Goal: Task Accomplishment & Management: Use online tool/utility

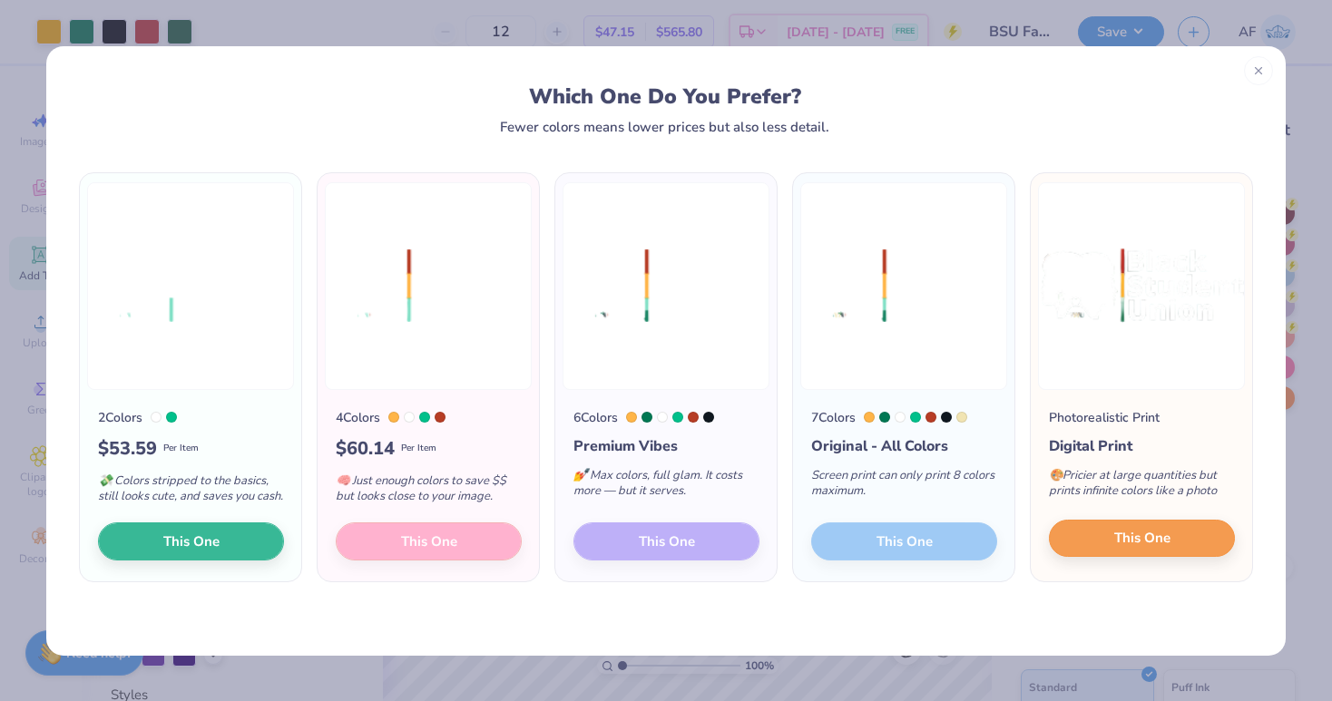
click at [1092, 557] on button "This One" at bounding box center [1142, 539] width 186 height 38
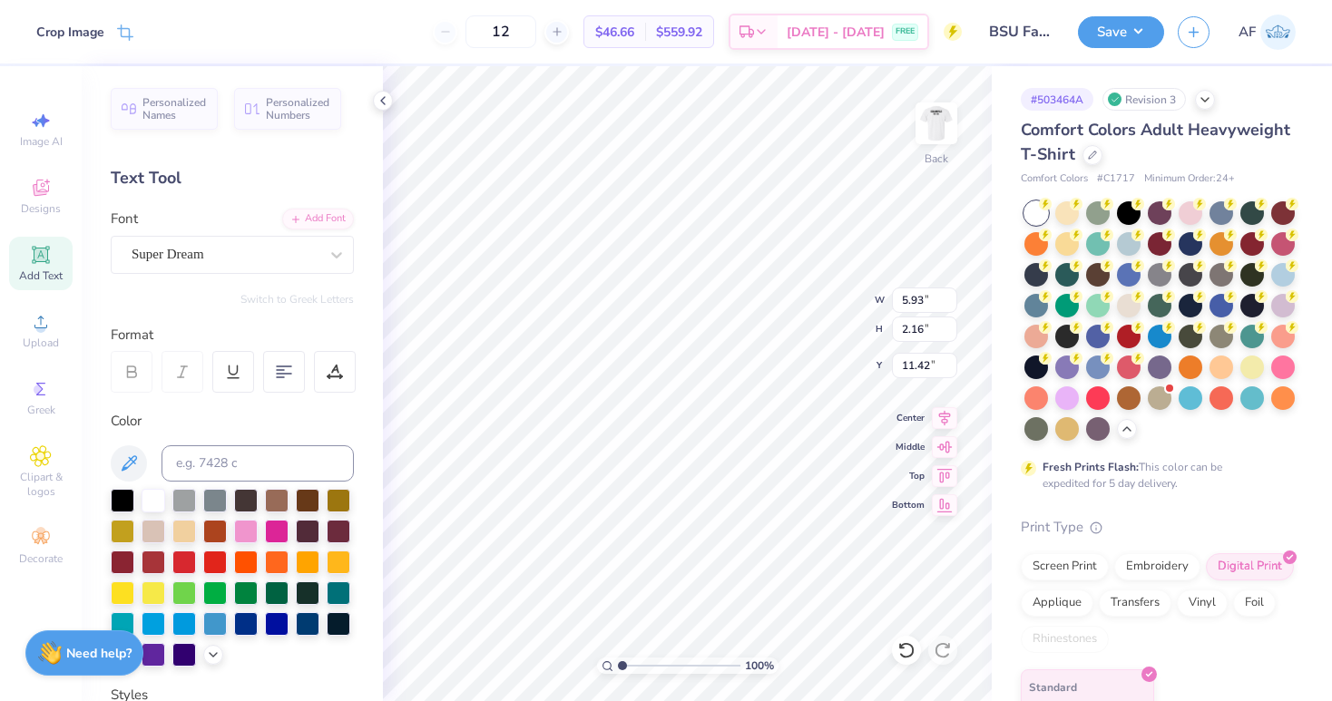
type input "6.38"
click at [1134, 209] on div at bounding box center [1129, 212] width 24 height 24
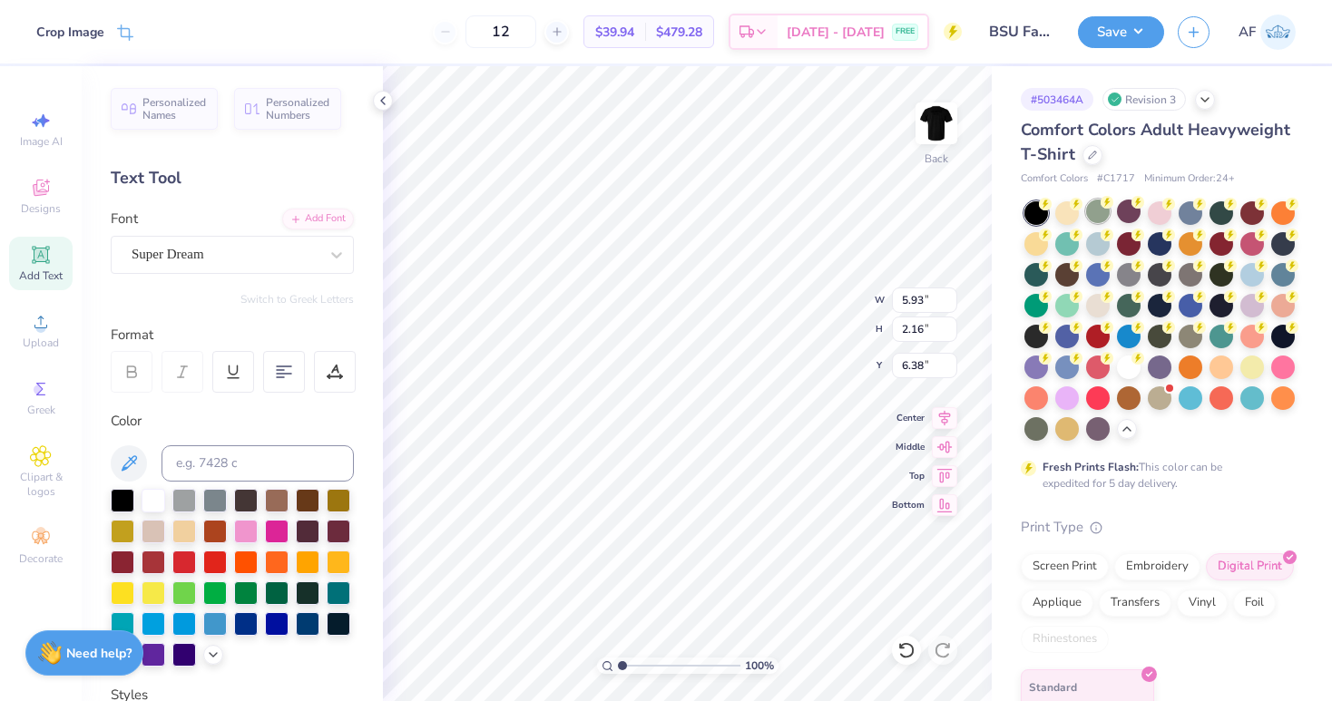
type input "3.00"
click at [946, 142] on img at bounding box center [936, 123] width 73 height 73
click at [160, 505] on div at bounding box center [154, 499] width 24 height 24
click at [153, 501] on div at bounding box center [154, 499] width 24 height 24
click at [152, 508] on div at bounding box center [154, 499] width 24 height 24
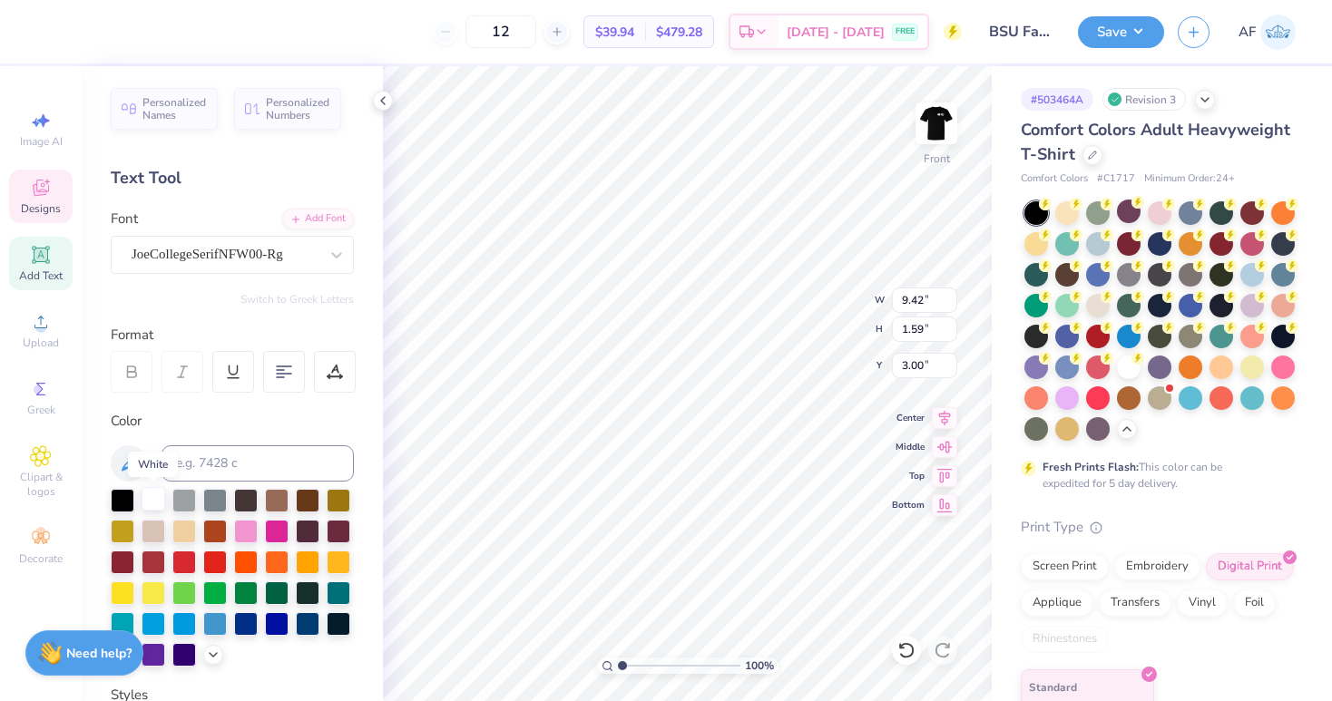
scroll to position [0, 3]
click at [355, 437] on div "Personalized Names Personalized Numbers Text Tool Add Font Font JoeCollegeSerif…" at bounding box center [232, 383] width 301 height 635
click at [947, 422] on icon at bounding box center [944, 416] width 25 height 22
click at [161, 501] on div at bounding box center [154, 499] width 24 height 24
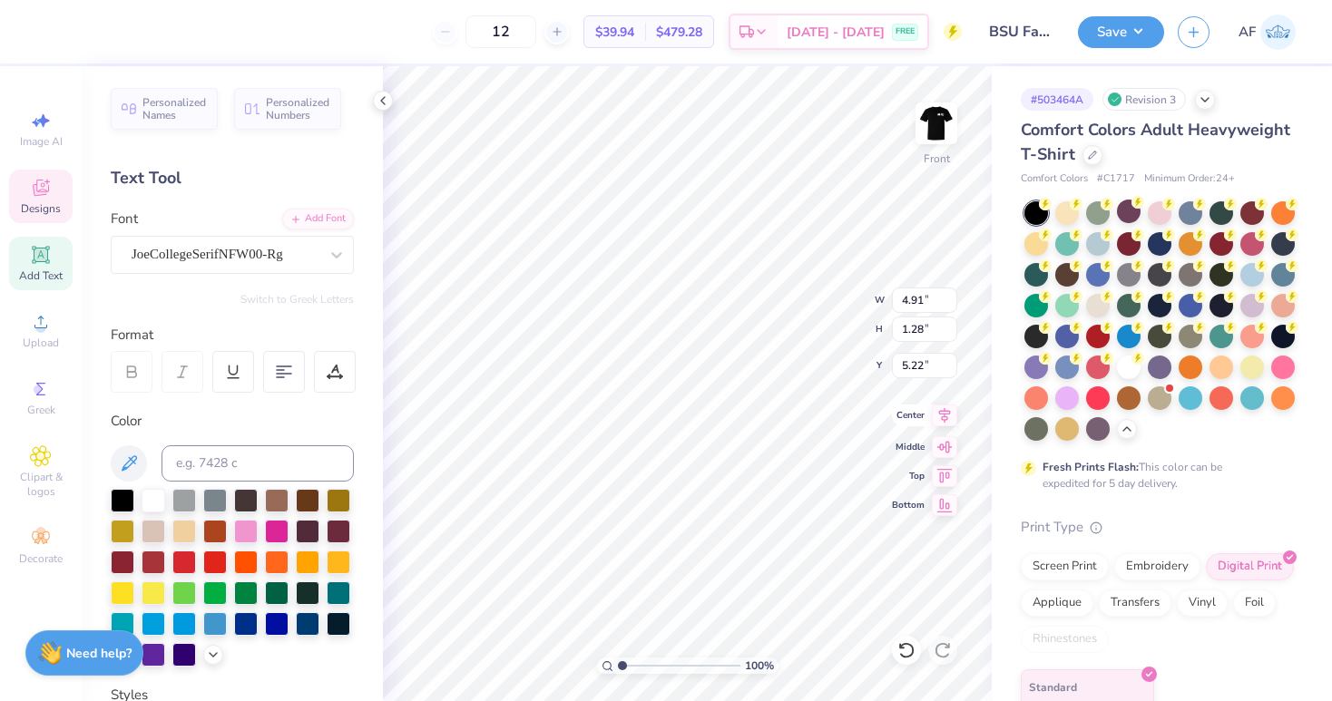
click at [947, 417] on icon at bounding box center [944, 416] width 25 height 22
click at [943, 128] on img at bounding box center [936, 123] width 73 height 73
click at [1138, 35] on button "Save" at bounding box center [1121, 30] width 86 height 32
click at [1152, 27] on button "Save" at bounding box center [1121, 30] width 86 height 32
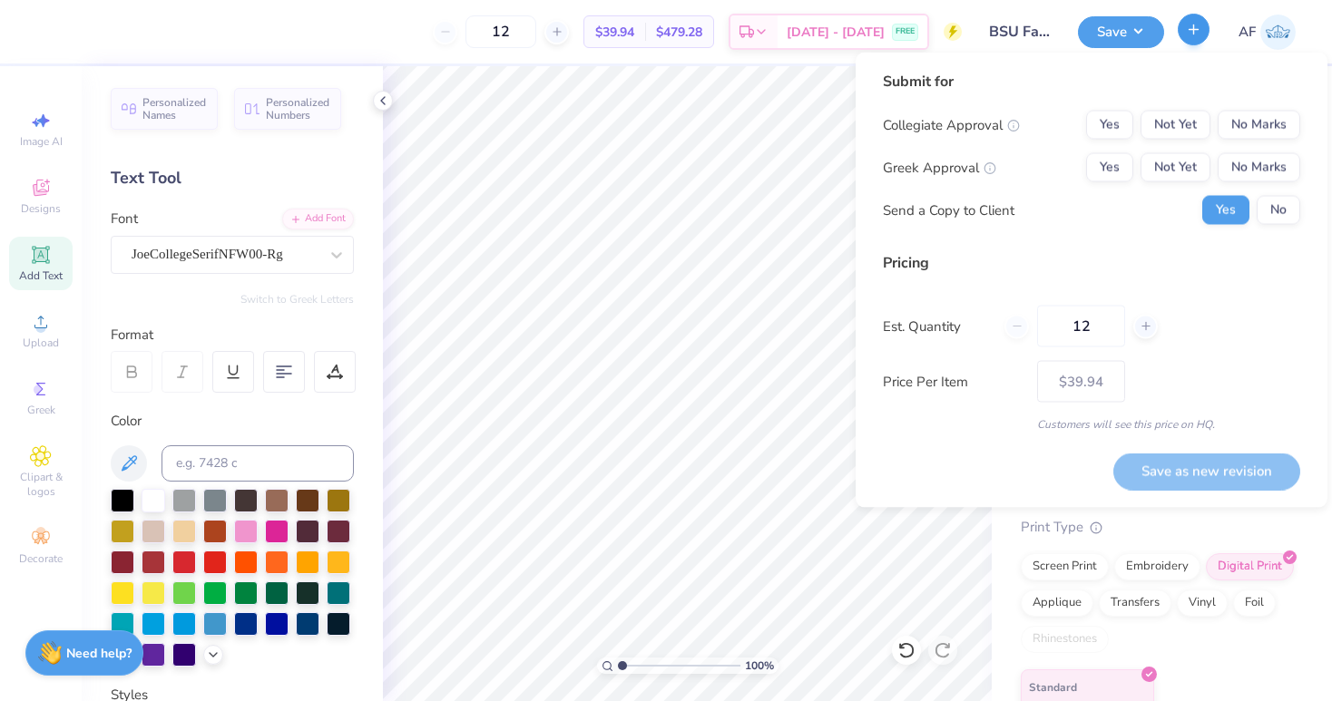
click at [1191, 26] on icon "button" at bounding box center [1193, 29] width 15 height 15
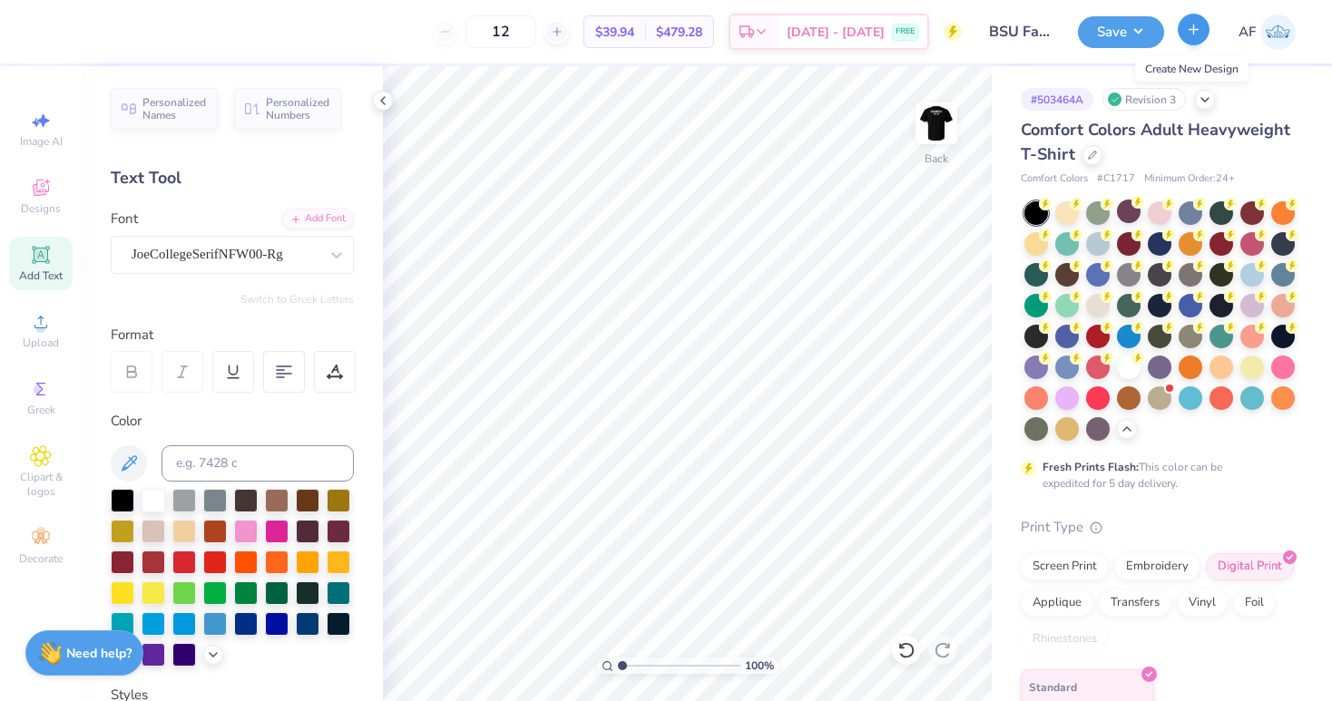
click at [1188, 38] on button "button" at bounding box center [1194, 30] width 32 height 32
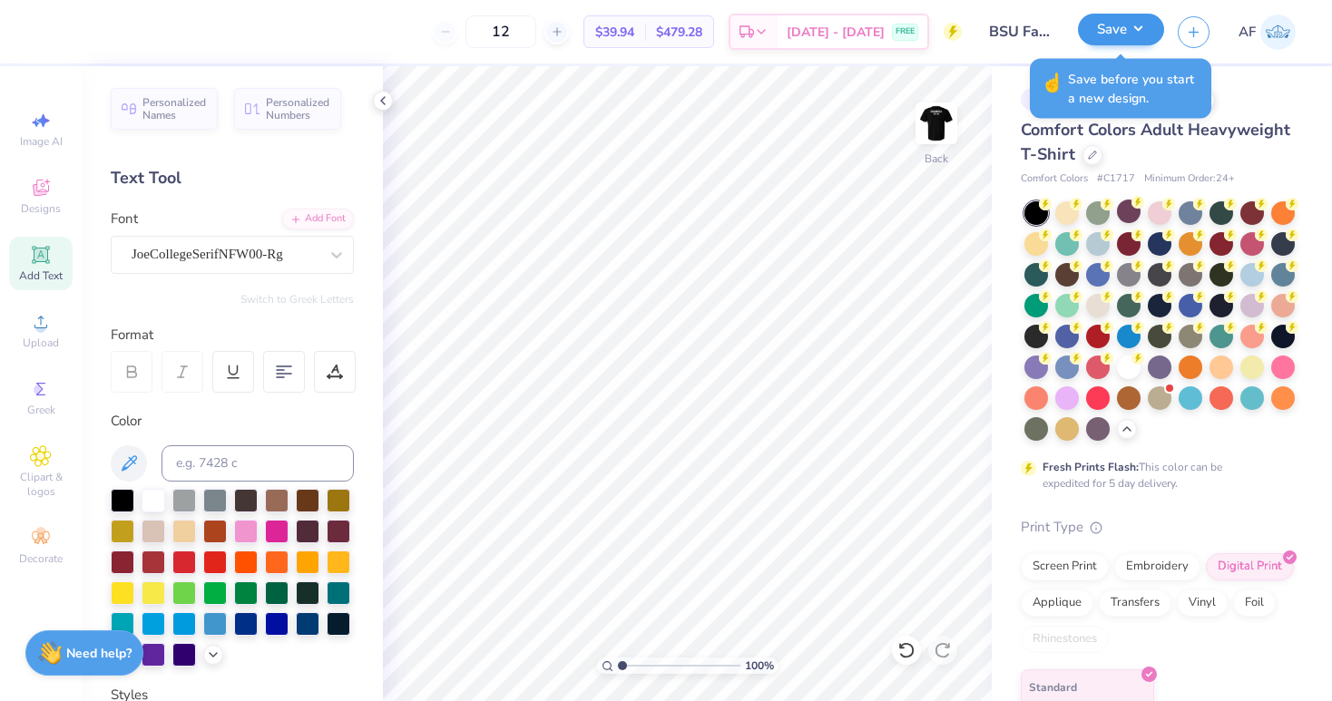
click at [1130, 37] on button "Save" at bounding box center [1121, 30] width 86 height 32
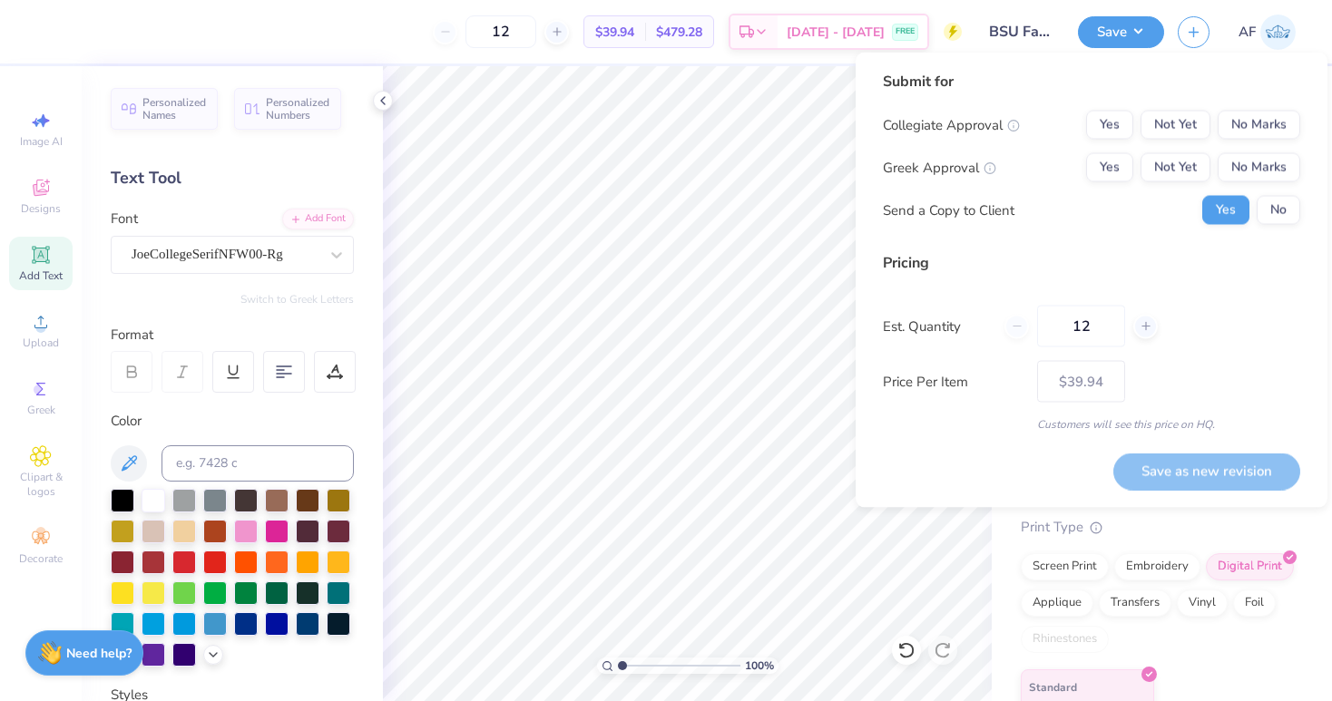
click at [856, 93] on div "Submit for Collegiate Approval Yes Not Yet No Marks Greek Approval Yes Not Yet …" at bounding box center [1092, 281] width 472 height 456
click at [1260, 126] on button "No Marks" at bounding box center [1259, 125] width 83 height 29
click at [1132, 129] on button "Yes" at bounding box center [1109, 125] width 47 height 29
click at [1240, 158] on button "No Marks" at bounding box center [1259, 167] width 83 height 29
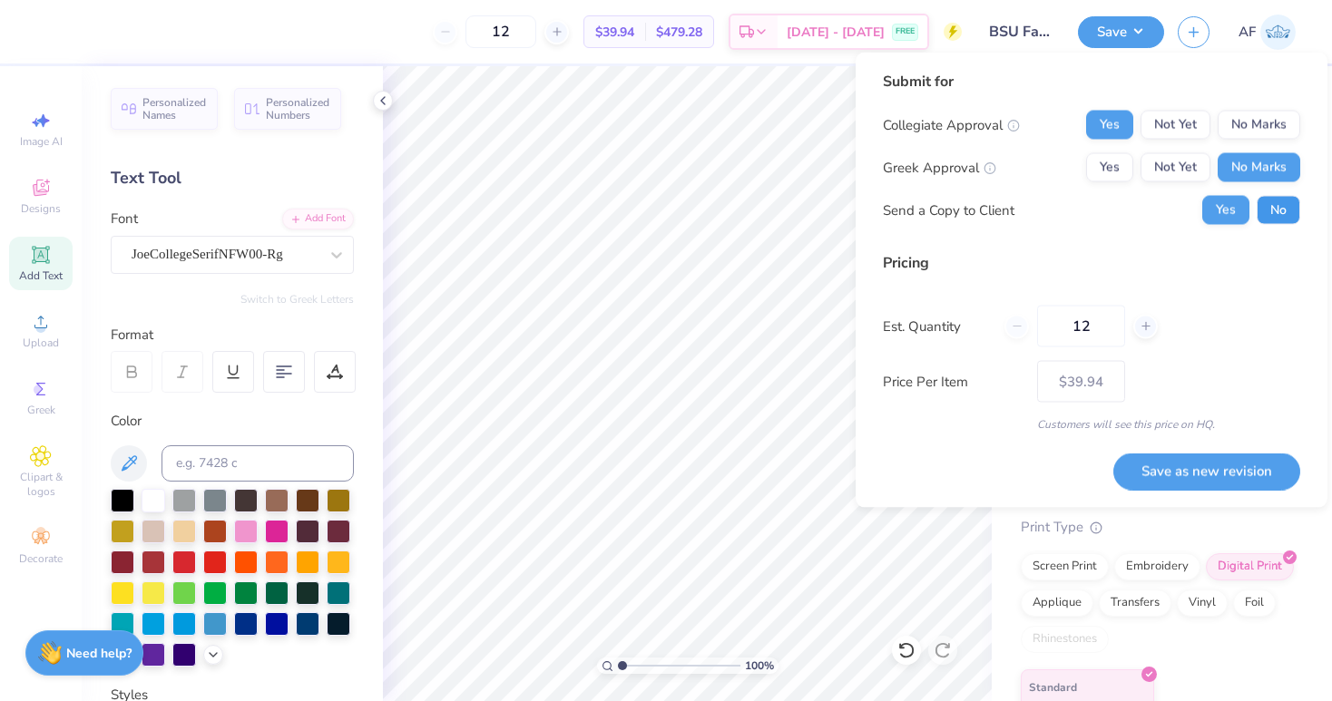
click at [1268, 221] on button "No" at bounding box center [1279, 210] width 44 height 29
click at [1209, 461] on button "Save as new revision" at bounding box center [1206, 471] width 187 height 37
type input "$39.94"
